Goal: Transaction & Acquisition: Book appointment/travel/reservation

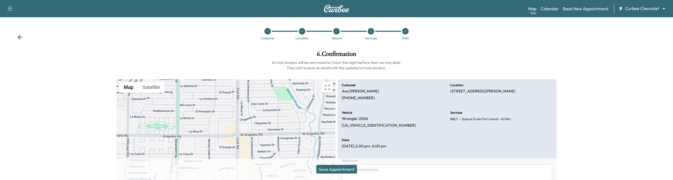
click at [330, 167] on button "Save Appointment" at bounding box center [337, 169] width 41 height 9
click at [644, 5] on body "Support Log Out Map Beta Calendar Book New Appointment Curbee Chevrolet *******…" at bounding box center [336, 90] width 673 height 180
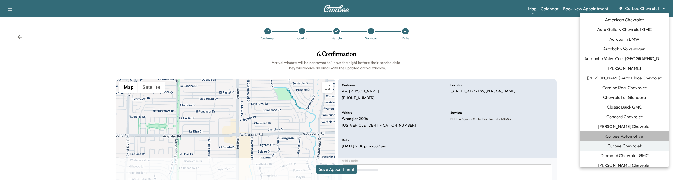
click at [618, 138] on span "Curbee Automotive" at bounding box center [625, 136] width 38 height 6
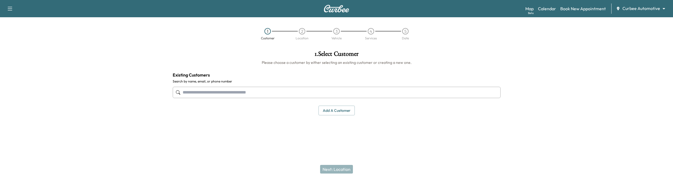
click at [367, 93] on input "text" at bounding box center [337, 92] width 328 height 11
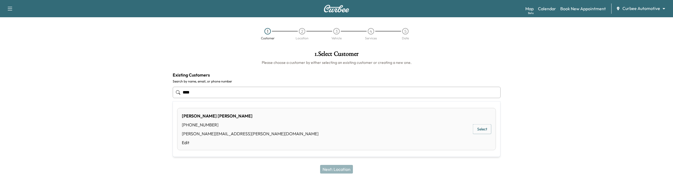
click at [332, 119] on div "[PERSON_NAME] [PHONE_NUMBER] [PERSON_NAME][EMAIL_ADDRESS][PERSON_NAME][DOMAIN_N…" at bounding box center [336, 129] width 319 height 42
type input "**********"
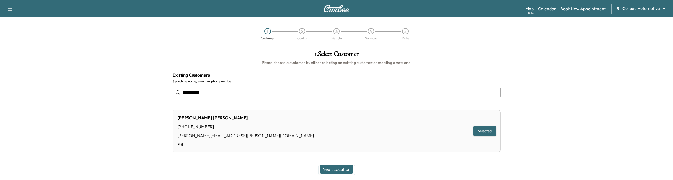
click at [346, 171] on button "Next: Location" at bounding box center [336, 169] width 33 height 9
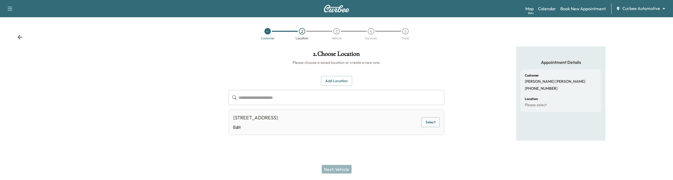
click at [424, 125] on button "Select" at bounding box center [431, 122] width 19 height 10
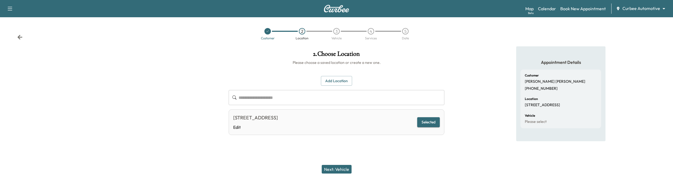
click at [329, 170] on button "Next: Vehicle" at bounding box center [337, 169] width 30 height 9
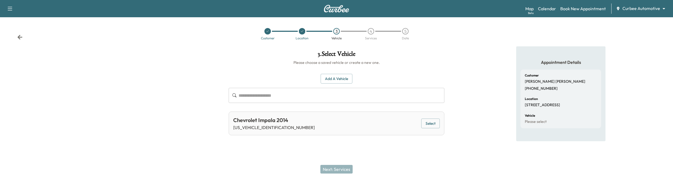
click at [437, 124] on button "Select" at bounding box center [431, 123] width 19 height 10
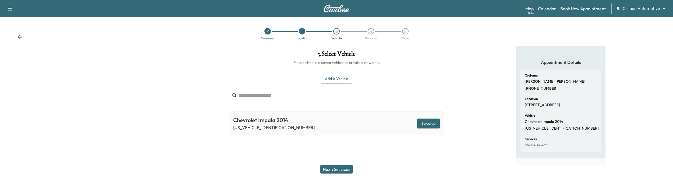
click at [344, 166] on button "Next: Services" at bounding box center [337, 169] width 32 height 9
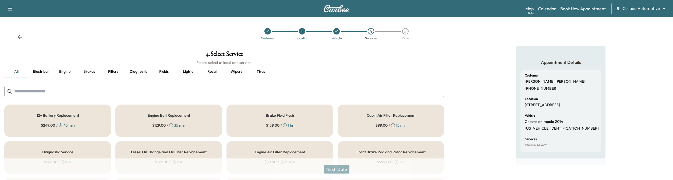
click at [206, 124] on div "Engine Belt Replacement $ 129.00 / 35 min" at bounding box center [168, 120] width 107 height 32
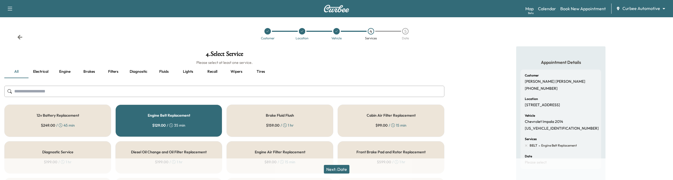
click at [329, 168] on button "Next: Date" at bounding box center [337, 169] width 26 height 9
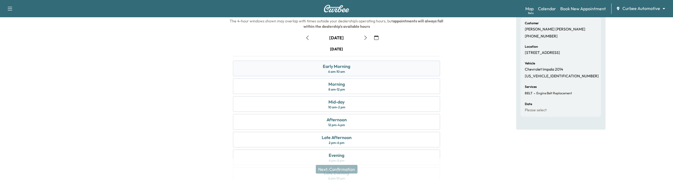
scroll to position [73, 0]
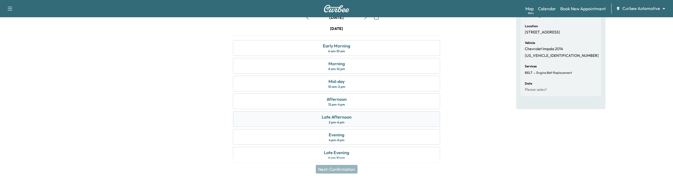
click at [363, 117] on div "Late Afternoon 2 pm - 6 pm" at bounding box center [336, 119] width 207 height 16
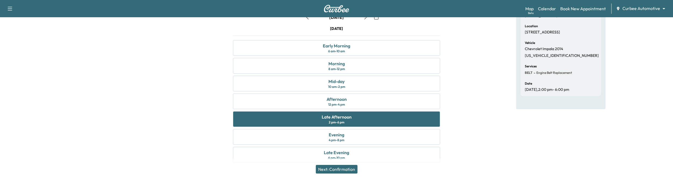
click at [330, 169] on button "Next: Confirmation" at bounding box center [337, 169] width 42 height 9
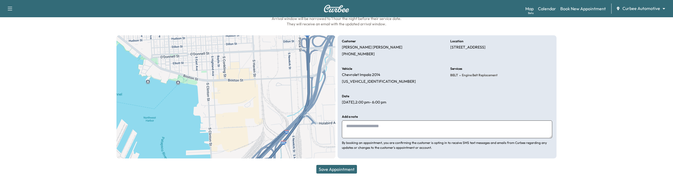
click at [330, 169] on button "Save Appointment" at bounding box center [337, 169] width 41 height 9
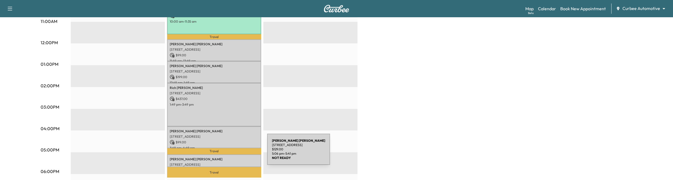
scroll to position [224, 0]
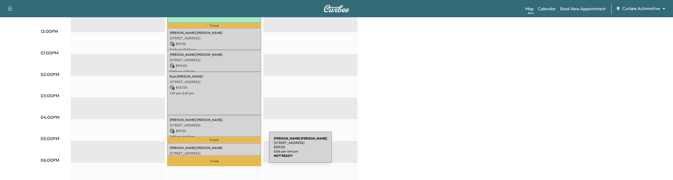
click at [229, 150] on div "[PERSON_NAME] [STREET_ADDRESS] $ 129.00 5:06 pm - 5:41 pm" at bounding box center [214, 149] width 94 height 13
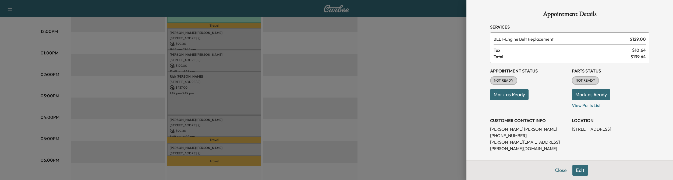
click at [392, 141] on div at bounding box center [336, 90] width 673 height 180
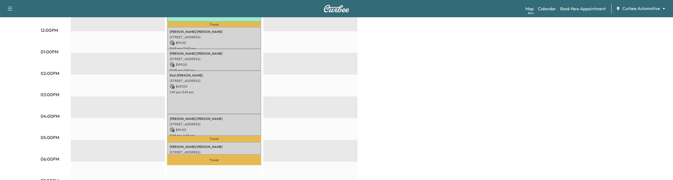
scroll to position [223, 0]
